Goal: Task Accomplishment & Management: Manage account settings

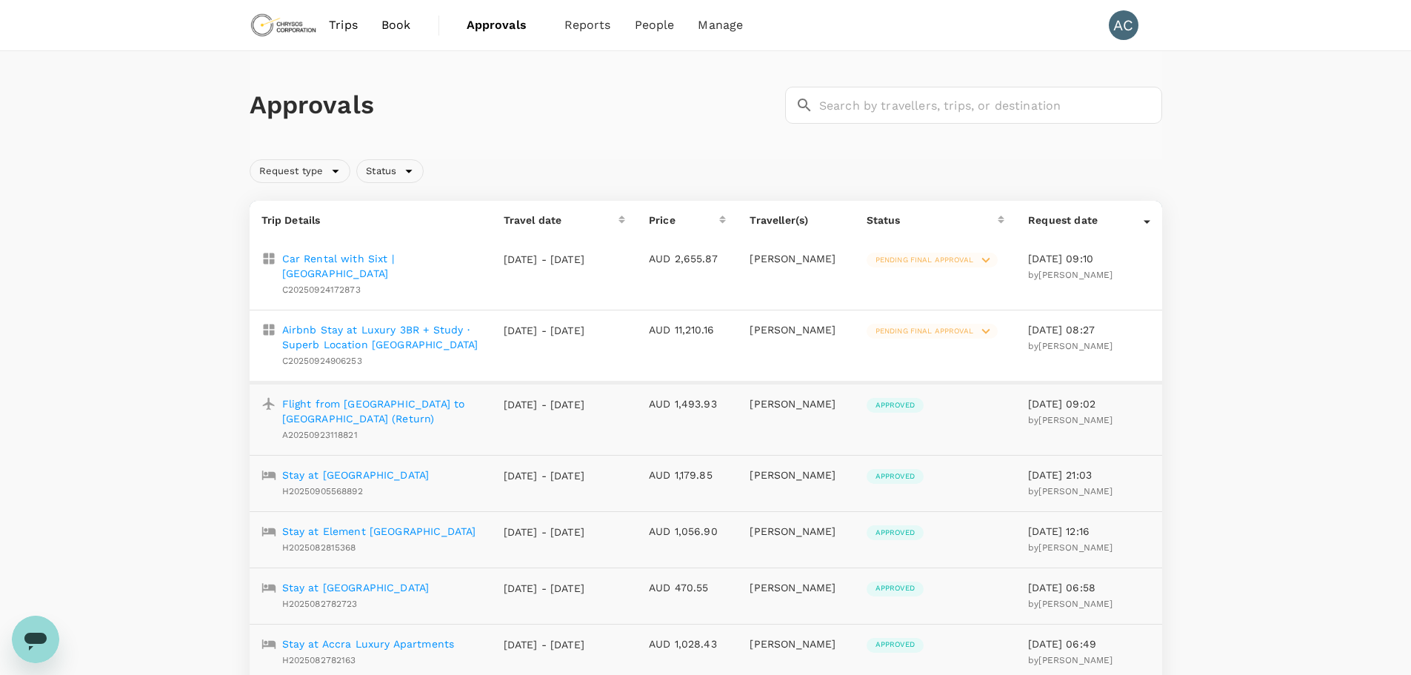
click at [985, 332] on icon at bounding box center [986, 331] width 8 height 5
click at [361, 332] on div at bounding box center [711, 337] width 1423 height 675
click at [367, 336] on p "Airbnb Stay at Luxury 3BR + Study · Superb Location [GEOGRAPHIC_DATA]" at bounding box center [381, 337] width 198 height 30
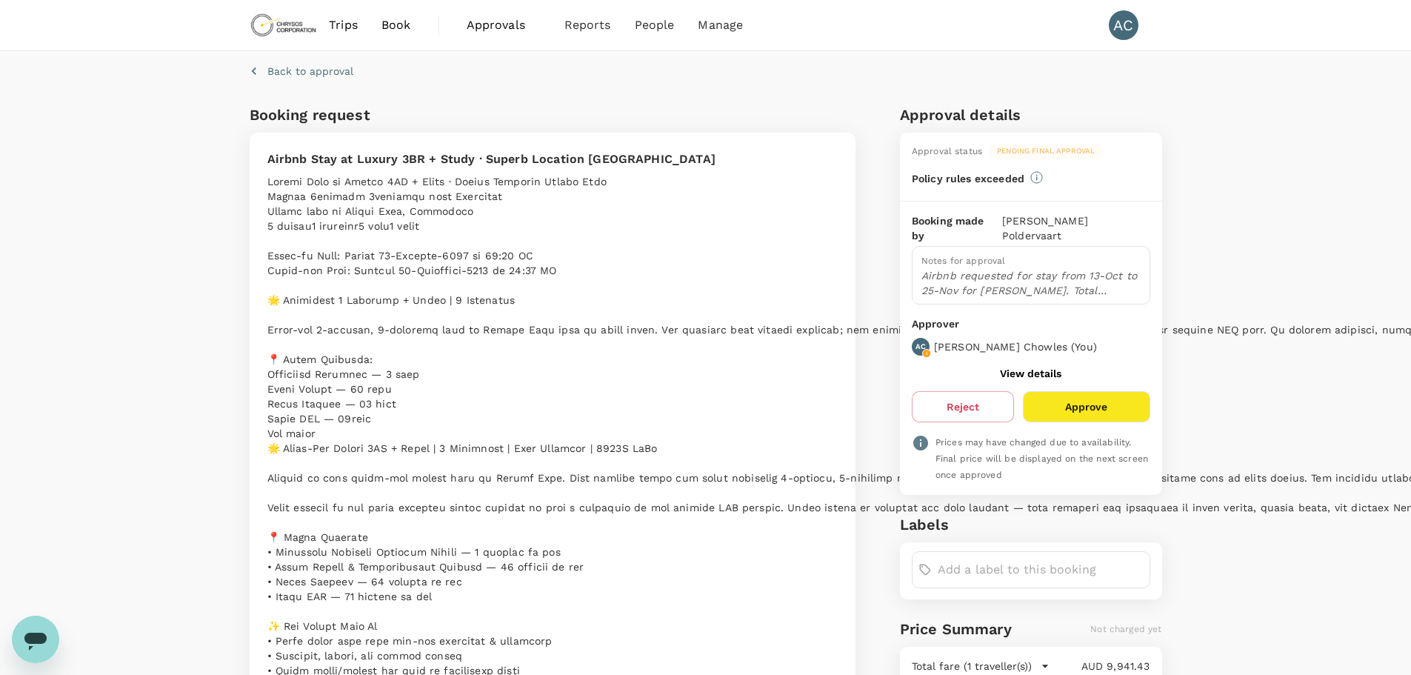
click at [499, 20] on span "Approvals" at bounding box center [504, 25] width 74 height 18
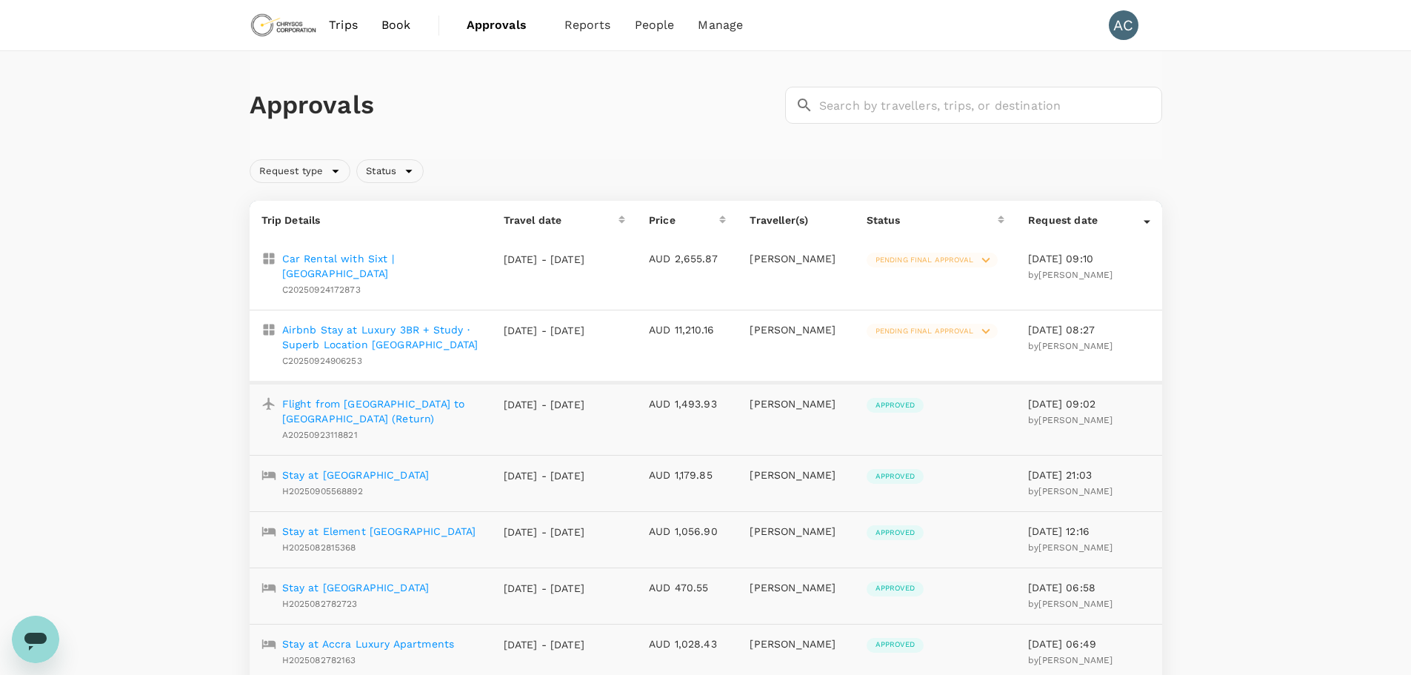
click at [354, 261] on p "Car Rental with Sixt | [GEOGRAPHIC_DATA]" at bounding box center [381, 266] width 198 height 30
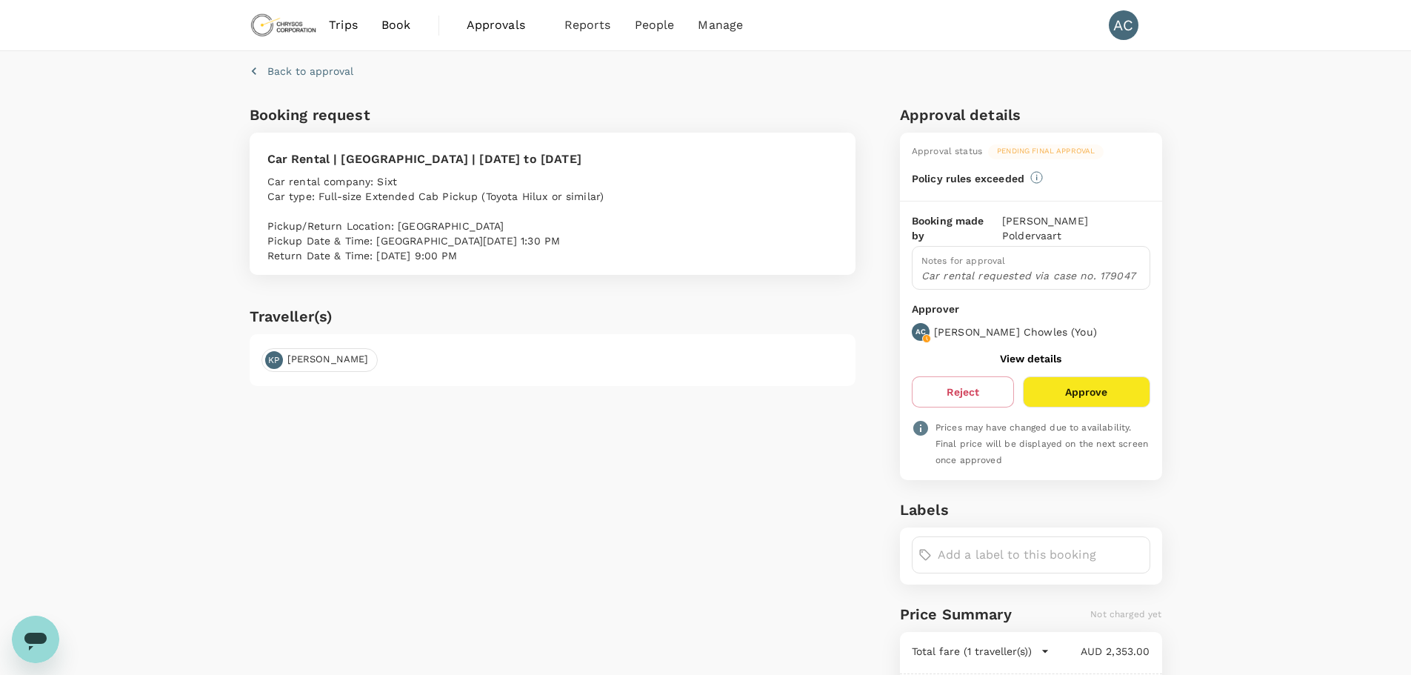
click at [1125, 376] on button "Approve" at bounding box center [1086, 391] width 127 height 31
